Goal: Task Accomplishment & Management: Use online tool/utility

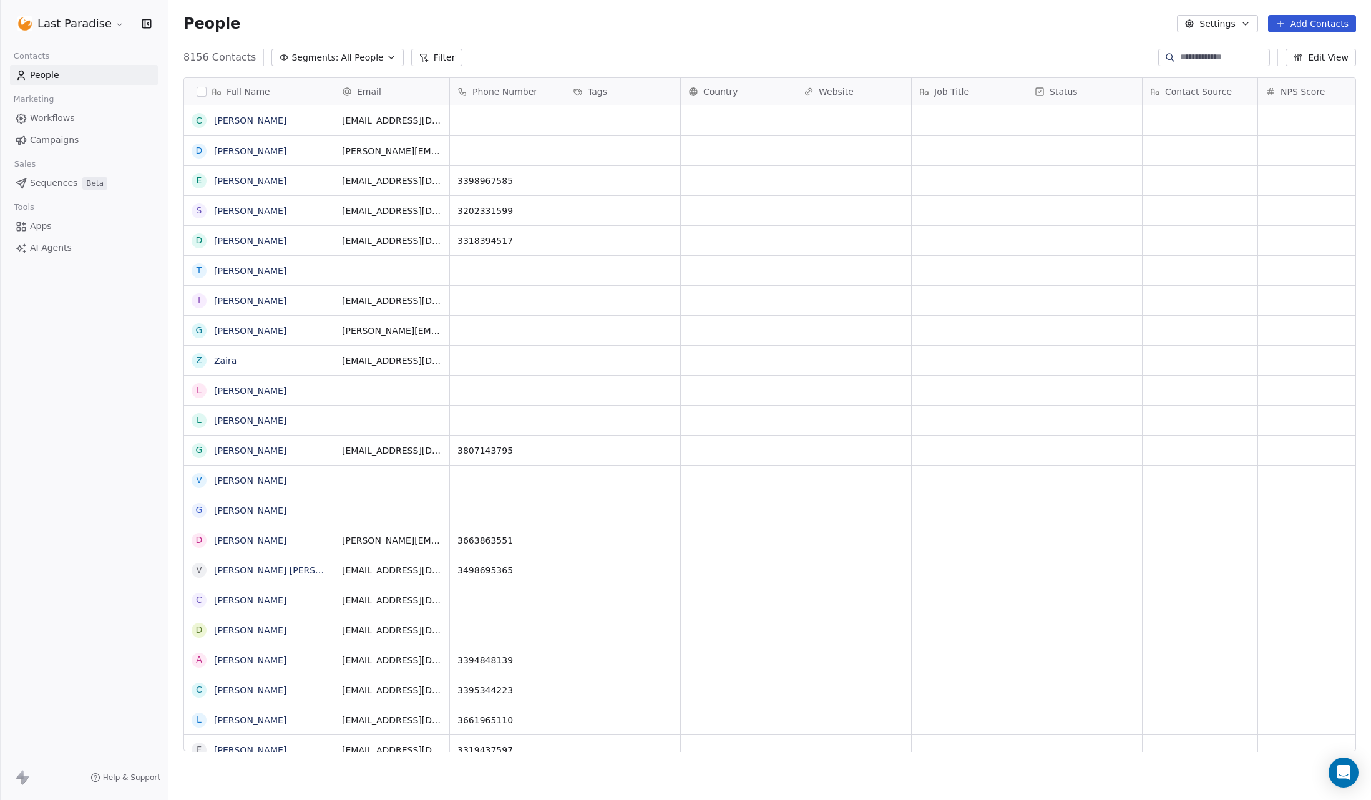
scroll to position [1, 1]
click at [59, 142] on span "Campaigns" at bounding box center [54, 140] width 49 height 13
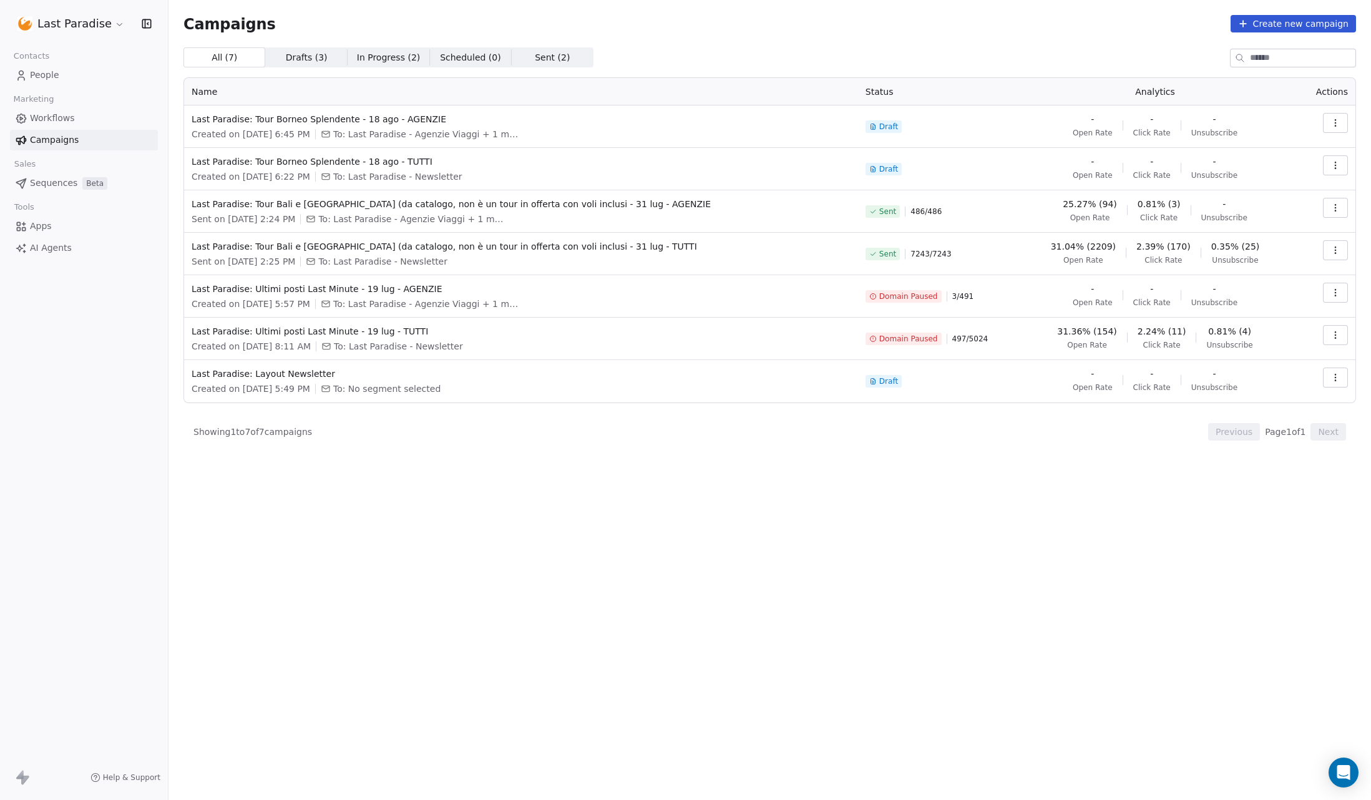
click at [303, 56] on span "Drafts ( 3 )" at bounding box center [307, 57] width 42 height 13
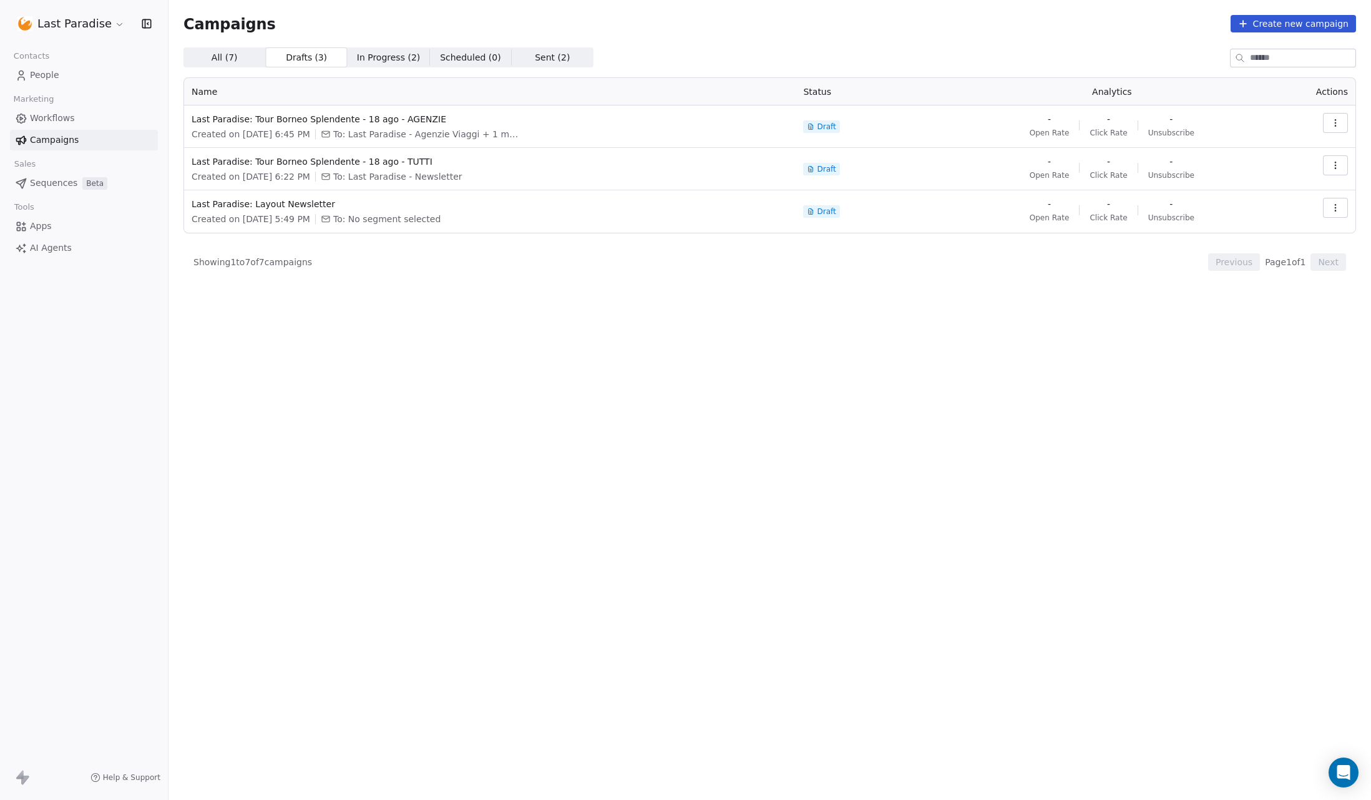
click at [246, 57] on span "All ( 7 ) All ( 7 )" at bounding box center [224, 57] width 82 height 20
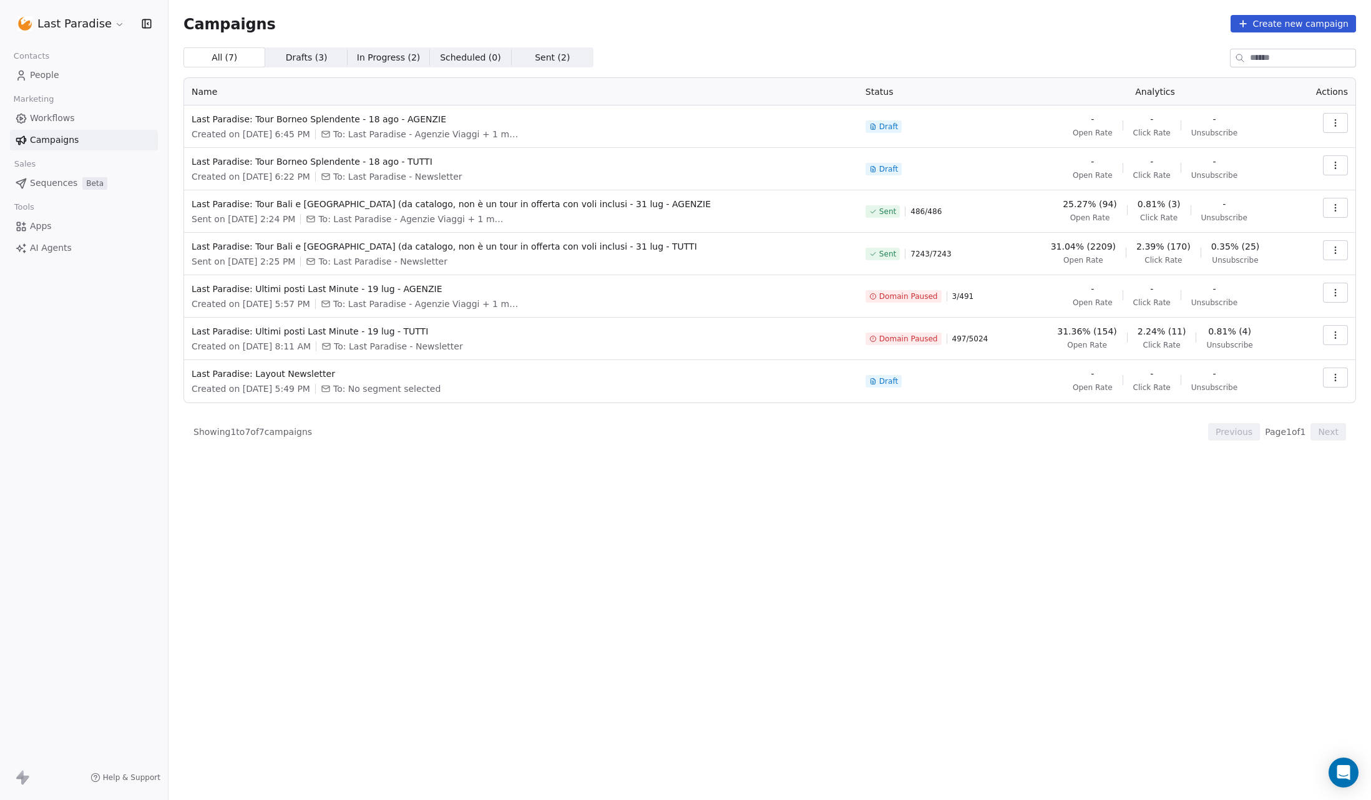
click at [1334, 120] on icon "button" at bounding box center [1335, 123] width 10 height 10
click at [1254, 207] on span "Delete" at bounding box center [1252, 210] width 33 height 15
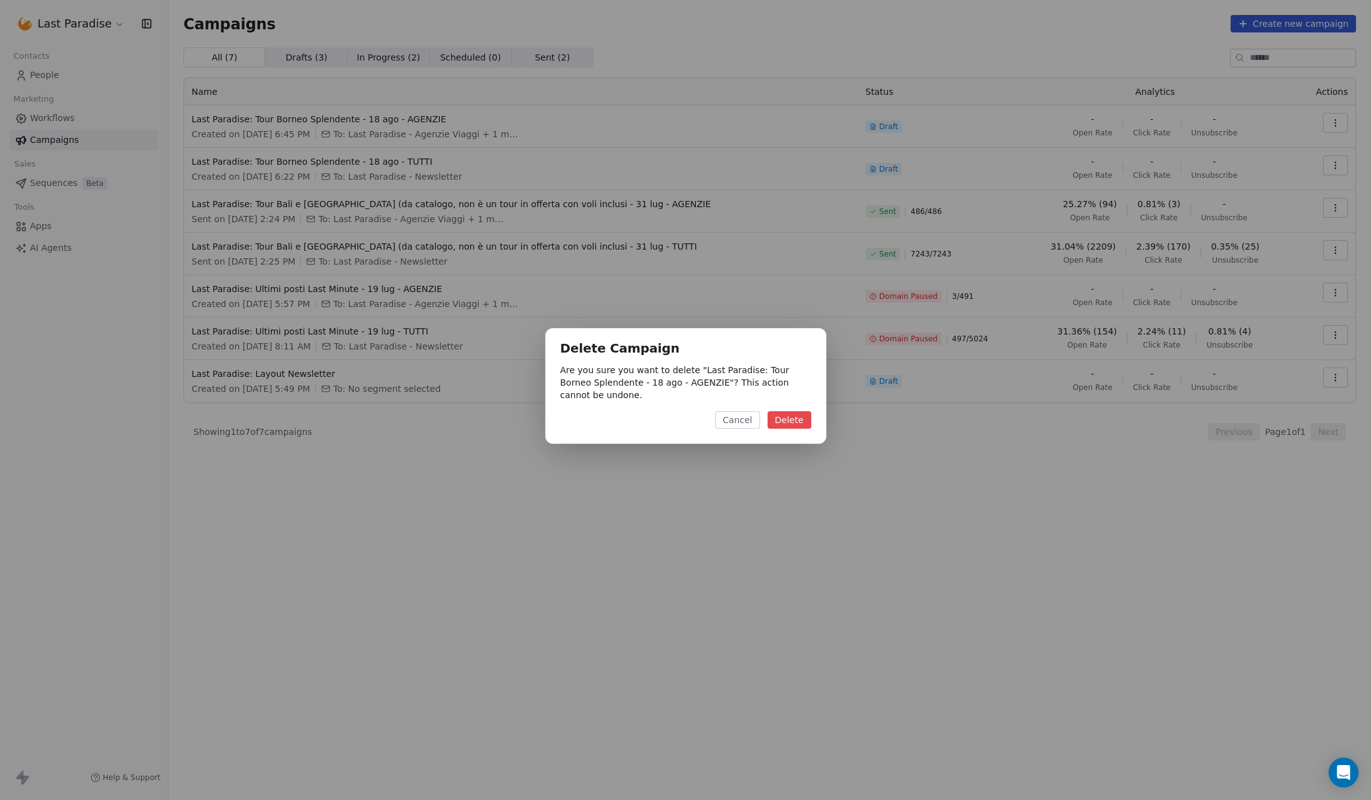
click at [795, 419] on button "Delete" at bounding box center [790, 419] width 44 height 17
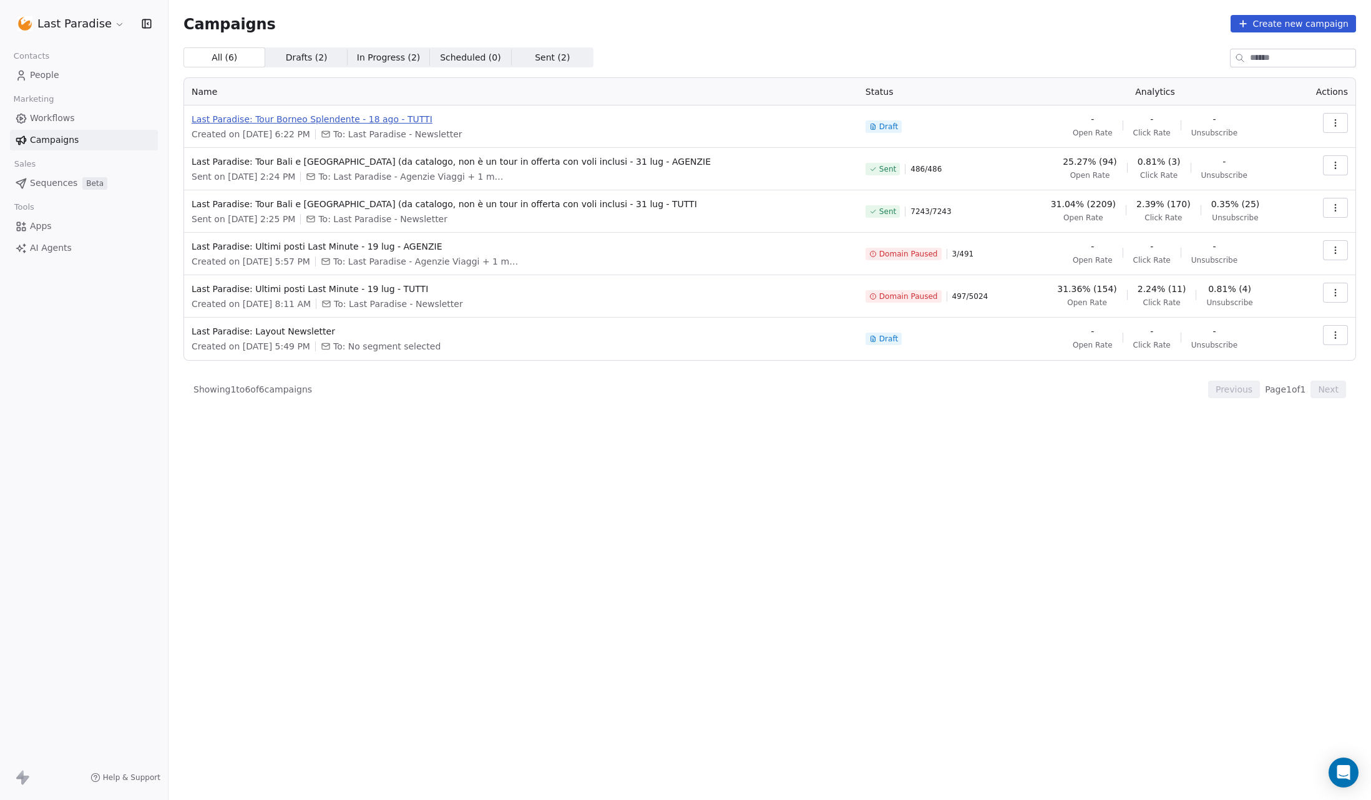
click at [397, 122] on span "Last Paradise: Tour Borneo Splendente - 18 ago - TUTTI" at bounding box center [521, 119] width 659 height 12
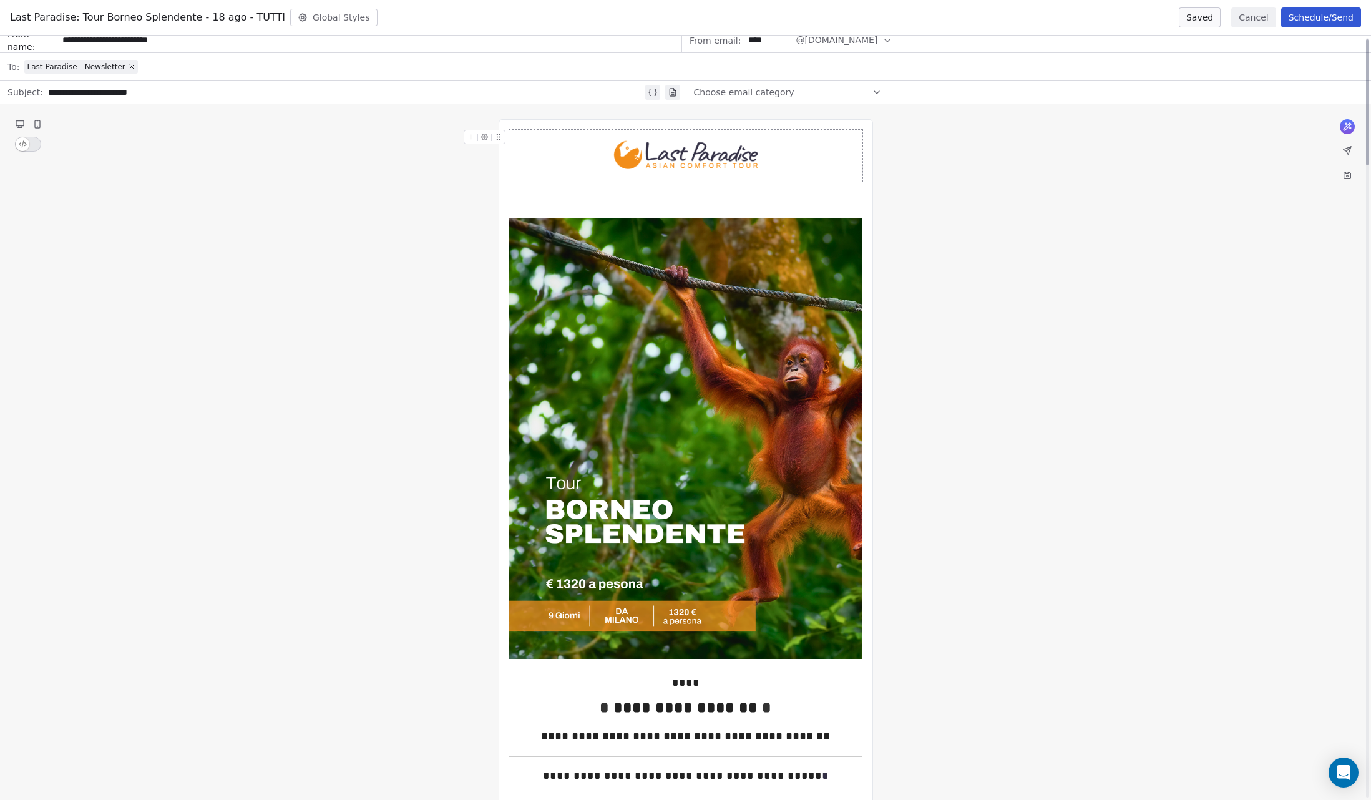
scroll to position [8, 0]
drag, startPoint x: 655, startPoint y: 339, endPoint x: 605, endPoint y: 324, distance: 52.1
click at [655, 339] on img at bounding box center [685, 438] width 353 height 442
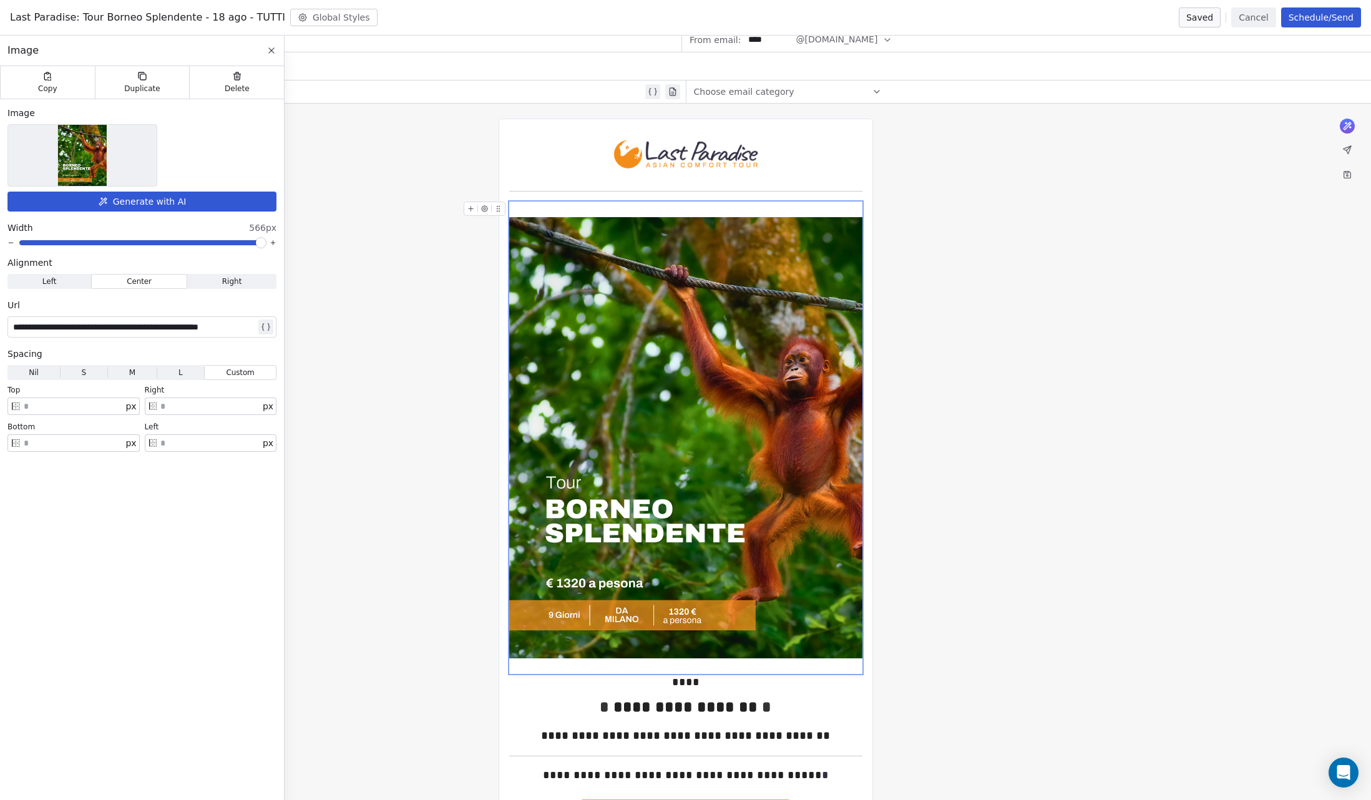
click at [105, 145] on img at bounding box center [82, 155] width 49 height 61
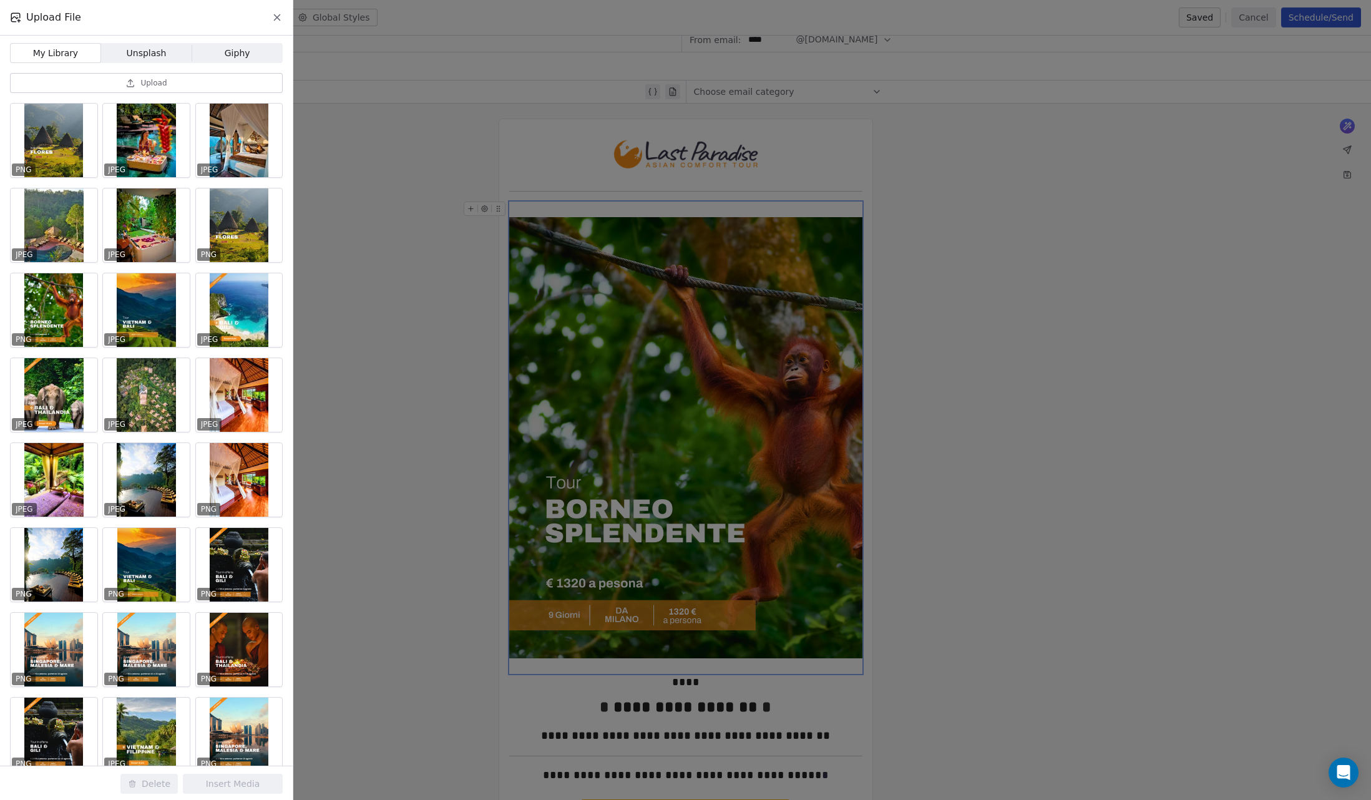
click at [135, 85] on icon at bounding box center [130, 83] width 10 height 10
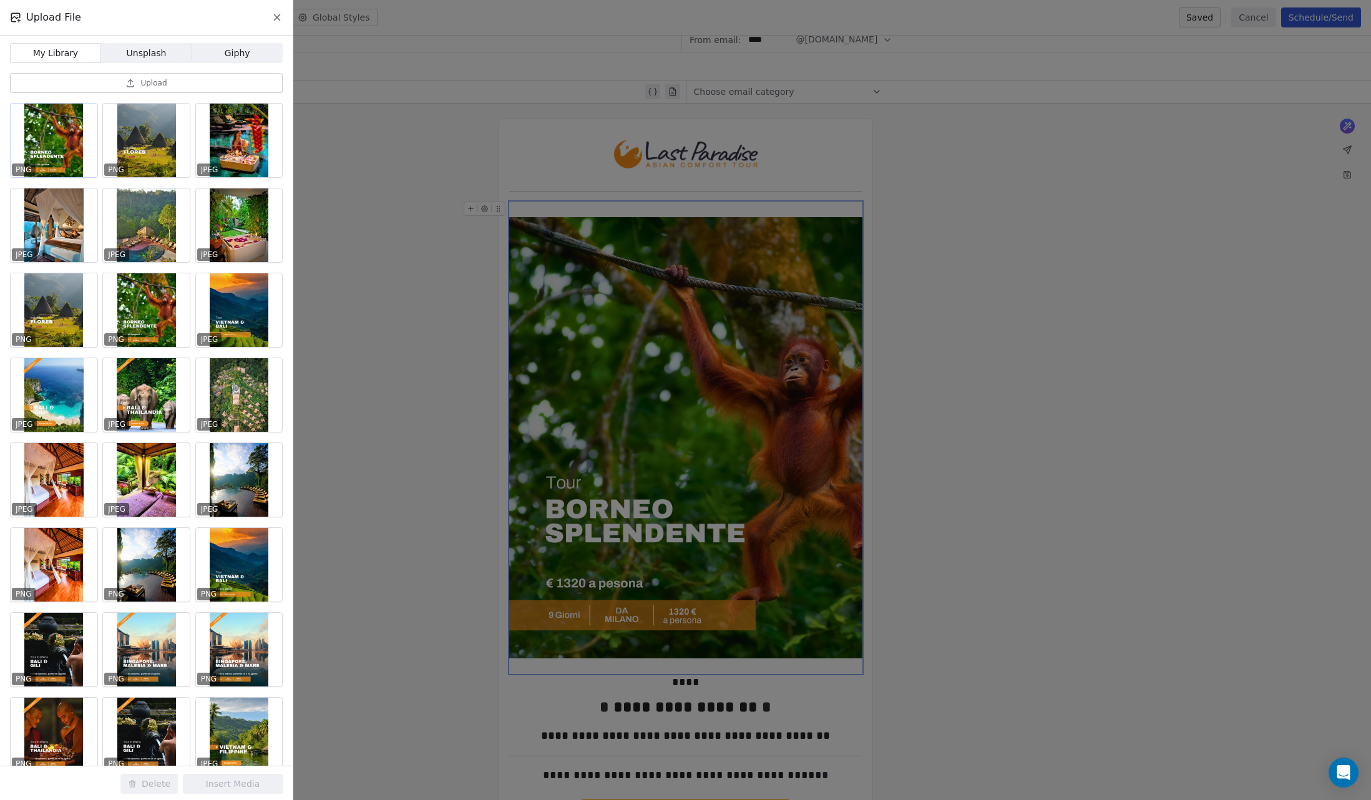
click at [55, 147] on div at bounding box center [54, 141] width 87 height 74
click at [253, 782] on button "Insert Media" at bounding box center [233, 784] width 100 height 20
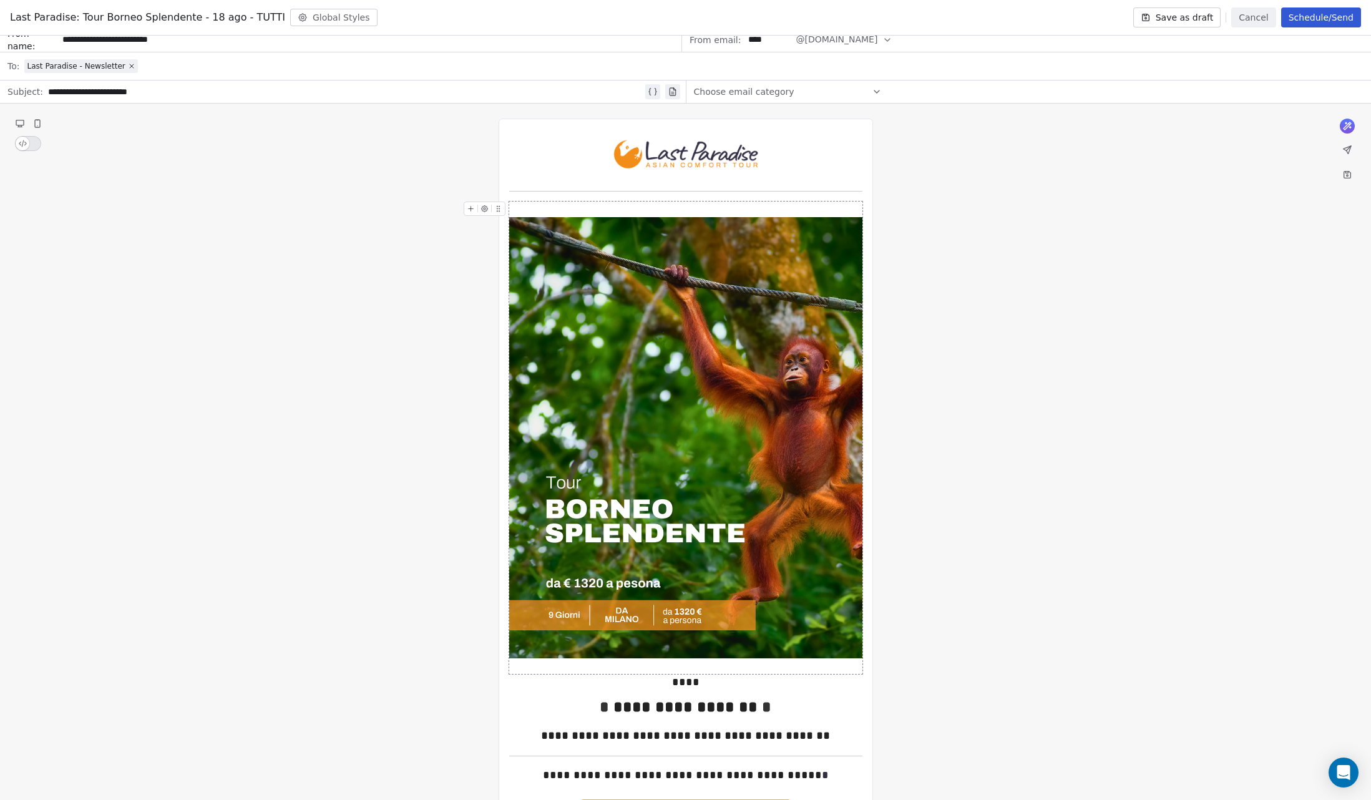
click at [1188, 16] on button "Save as draft" at bounding box center [1177, 17] width 88 height 20
